Goal: Task Accomplishment & Management: Use online tool/utility

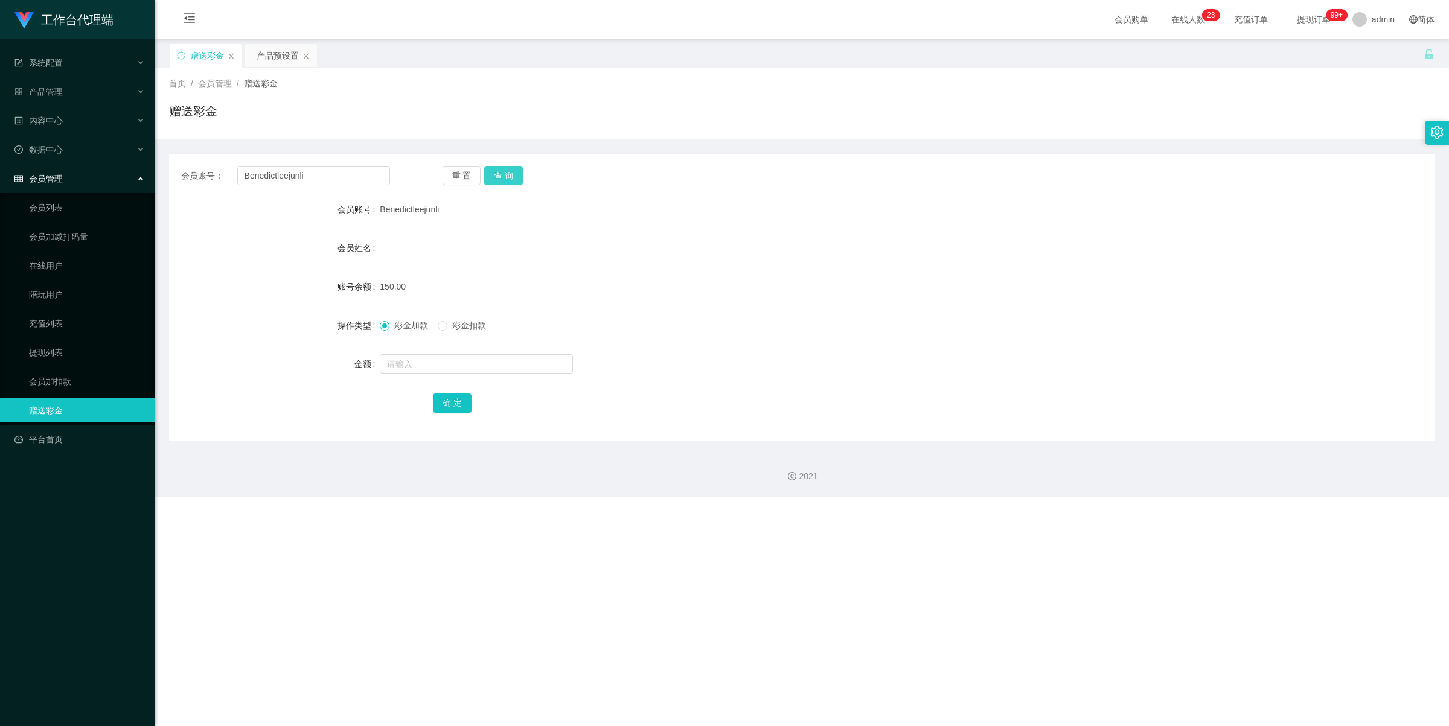
drag, startPoint x: 516, startPoint y: 174, endPoint x: 511, endPoint y: 179, distance: 7.7
click at [516, 174] on button "查 询" at bounding box center [503, 175] width 39 height 19
click at [503, 176] on button "查 询" at bounding box center [503, 175] width 39 height 19
click at [505, 169] on button "查 询" at bounding box center [503, 175] width 39 height 19
click at [502, 176] on button "查 询" at bounding box center [503, 175] width 39 height 19
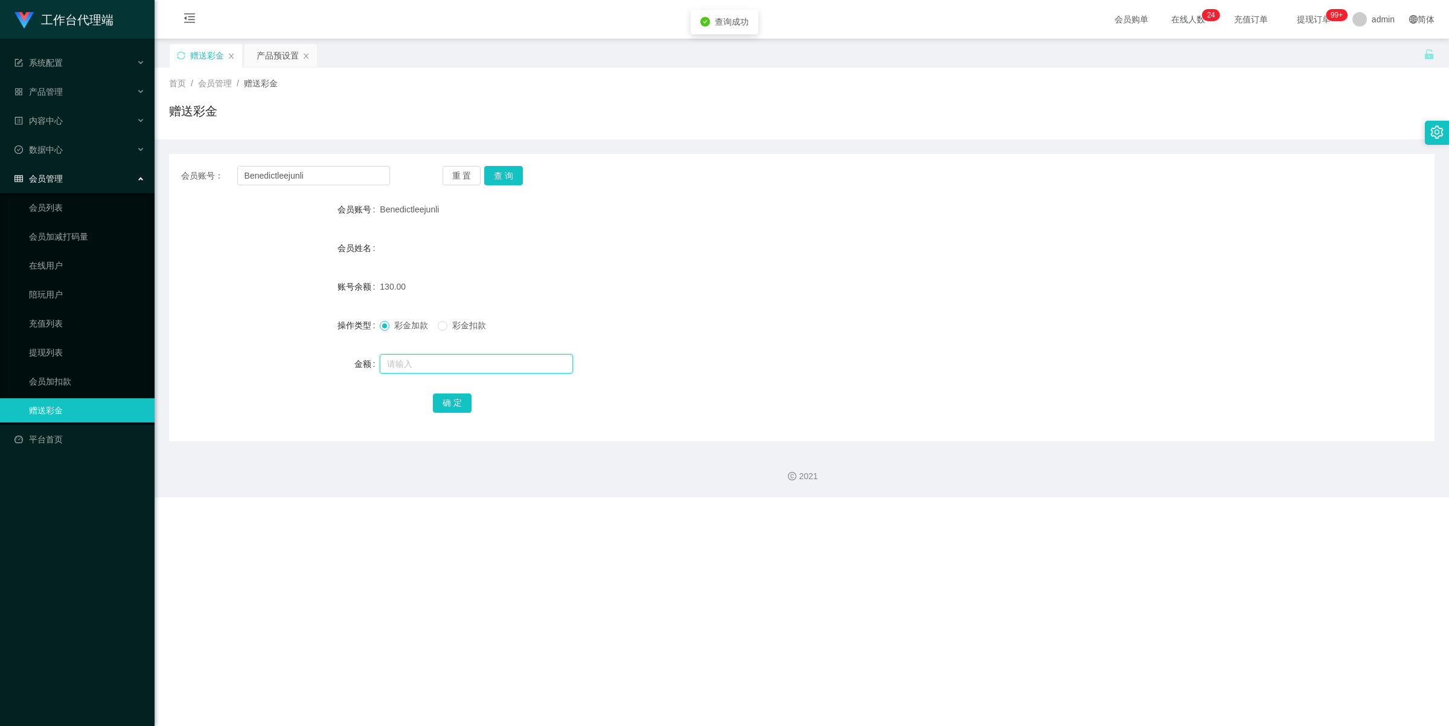
click at [458, 362] on input "text" at bounding box center [476, 363] width 193 height 19
type input "130"
click at [448, 328] on span "彩金扣款" at bounding box center [468, 326] width 43 height 10
click at [451, 328] on span "彩金扣款" at bounding box center [468, 326] width 43 height 10
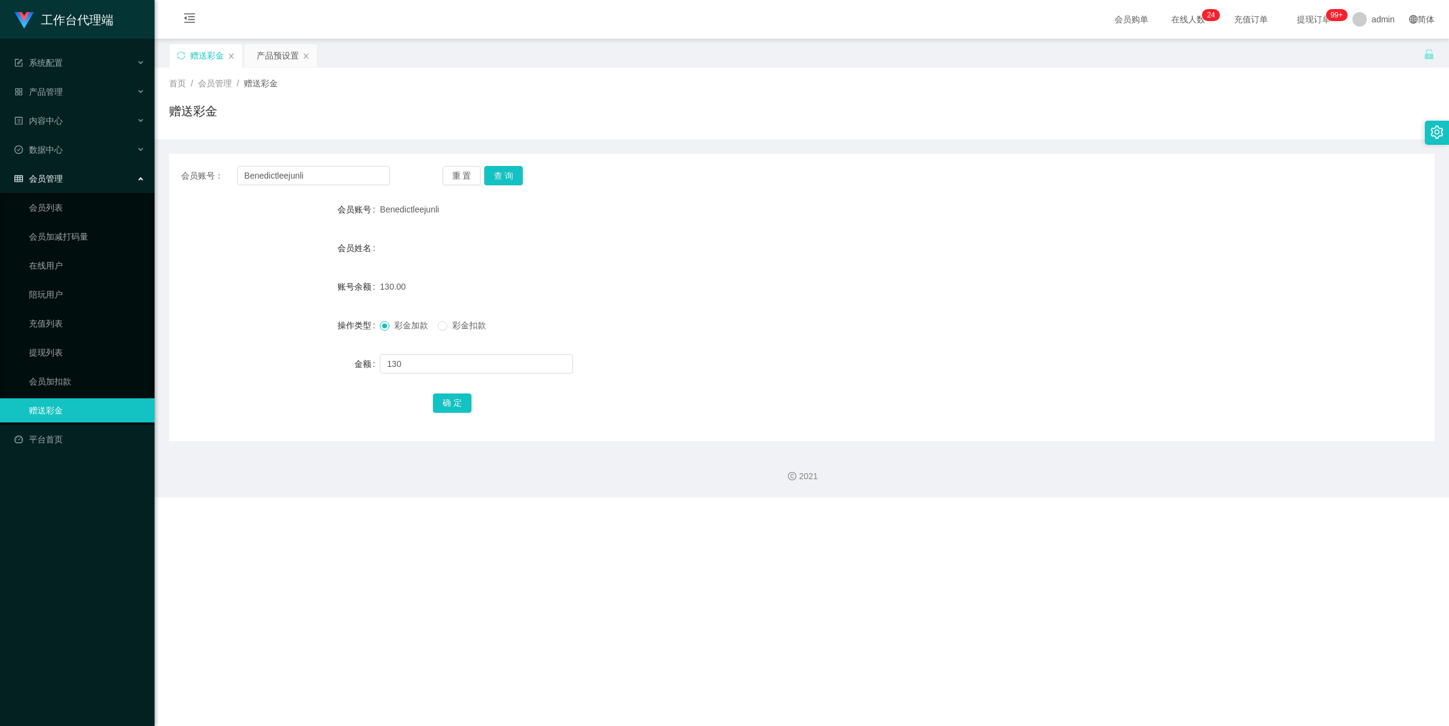
click at [451, 328] on span "彩金扣款" at bounding box center [468, 326] width 43 height 10
